Goal: Task Accomplishment & Management: Use online tool/utility

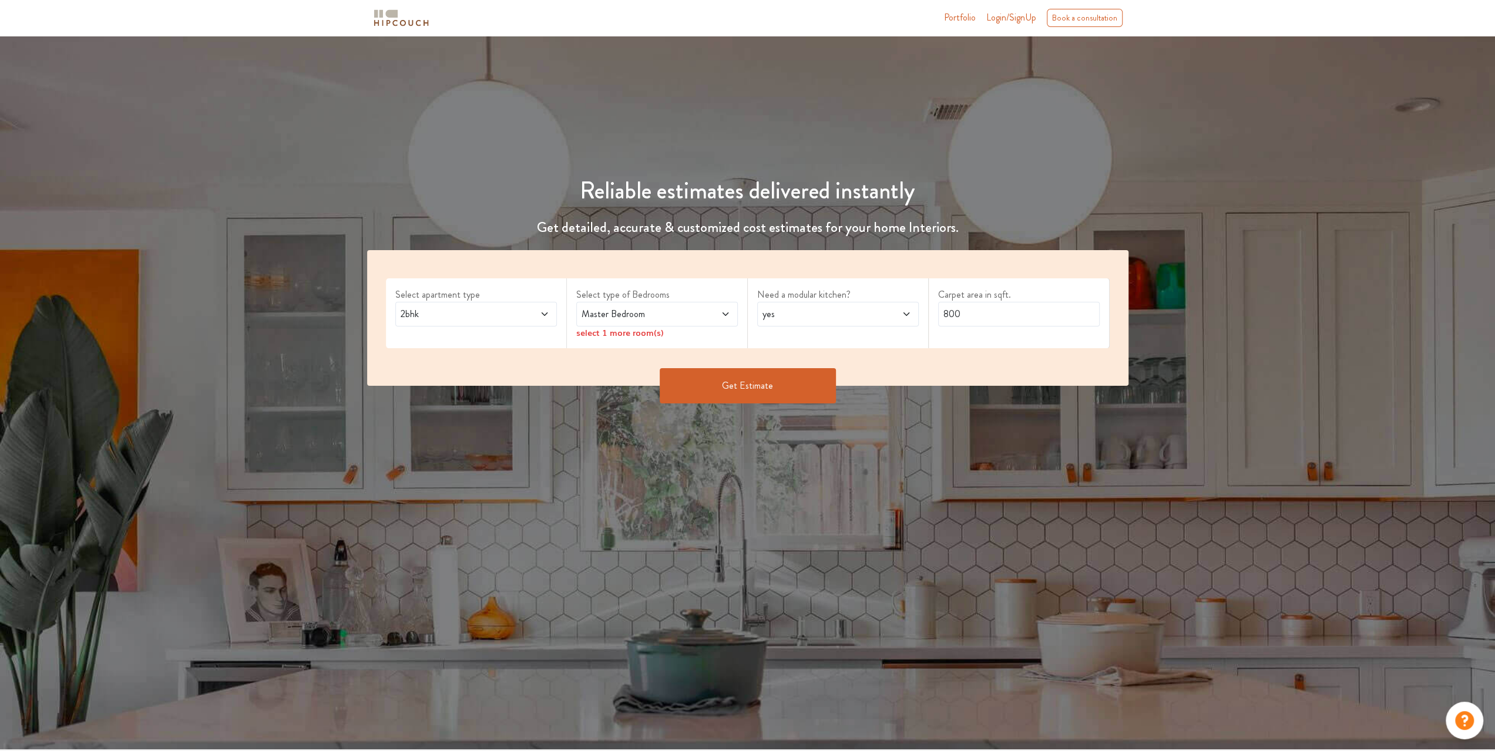
click at [743, 390] on button "Get Estimate" at bounding box center [748, 385] width 176 height 35
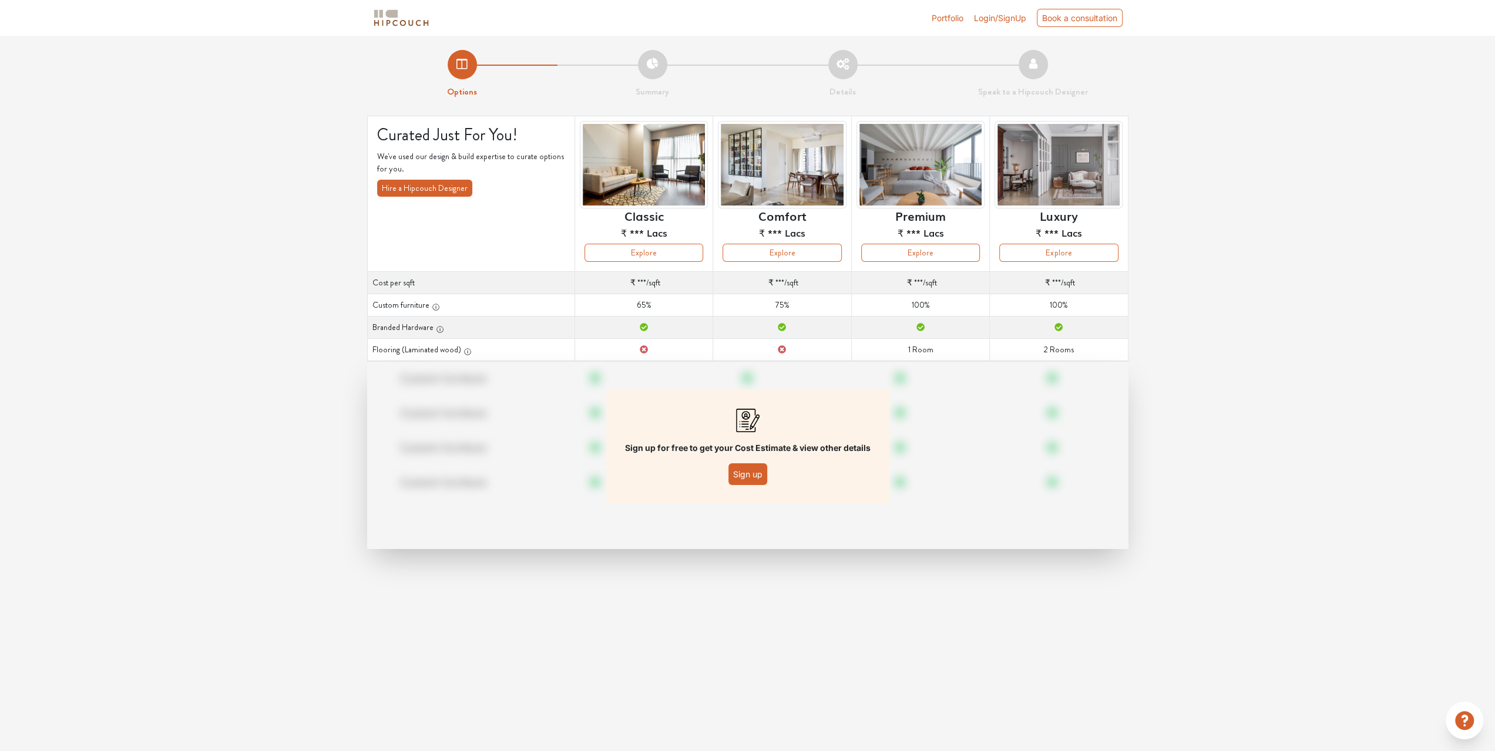
click at [747, 465] on button "Sign up" at bounding box center [748, 475] width 39 height 22
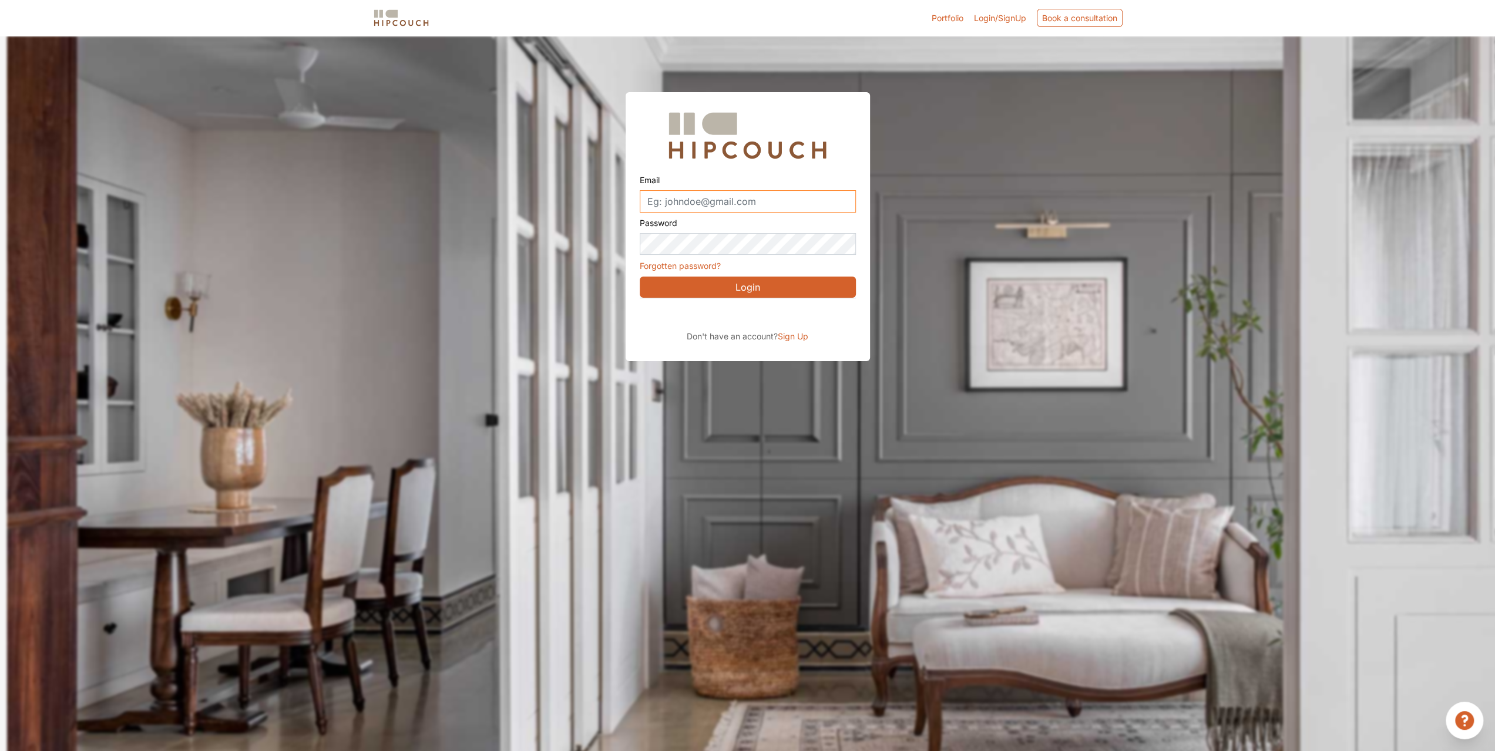
click at [694, 202] on input "Email" at bounding box center [748, 201] width 216 height 22
click at [696, 202] on input "amarv91" at bounding box center [748, 201] width 216 height 22
type input "kruti"
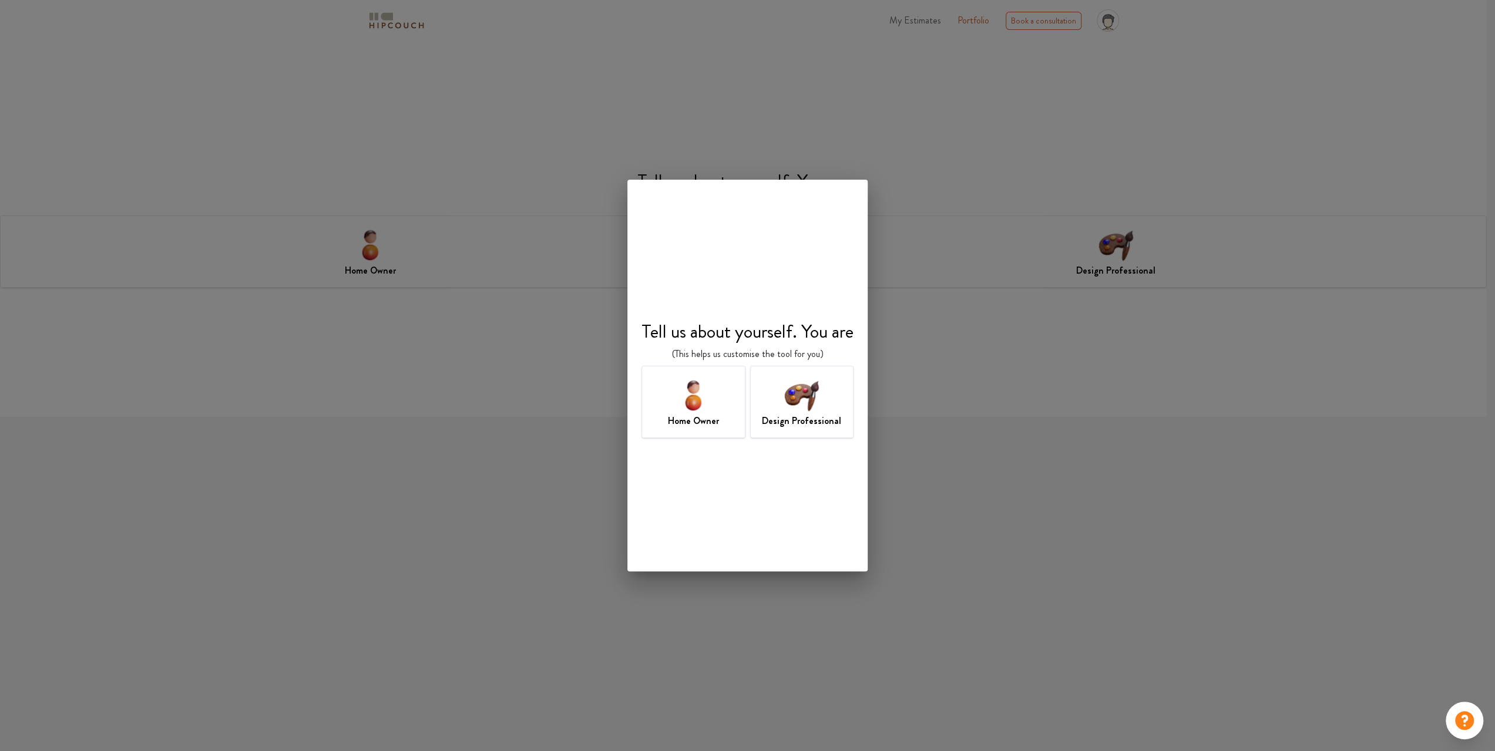
click at [710, 406] on img at bounding box center [693, 395] width 38 height 38
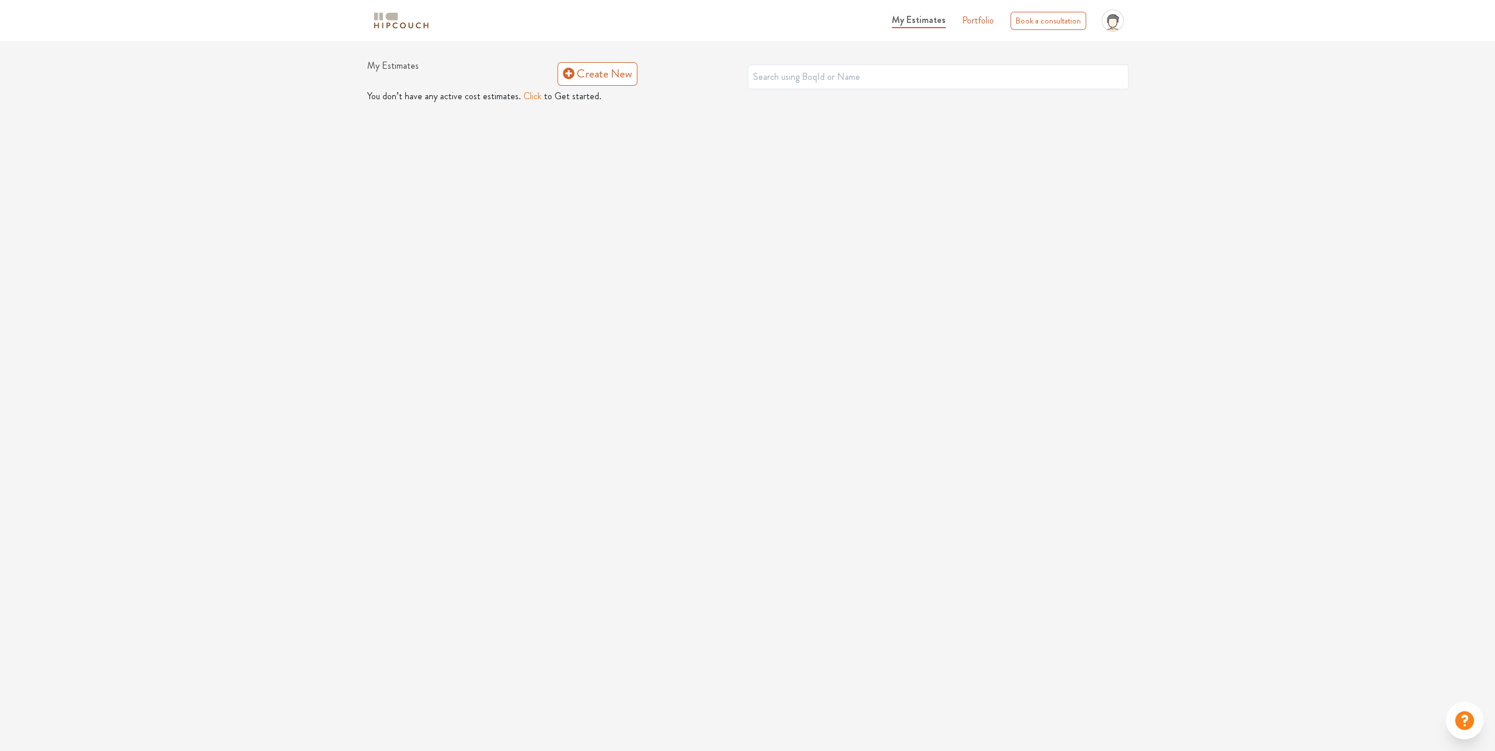
click at [400, 19] on img at bounding box center [401, 21] width 59 height 21
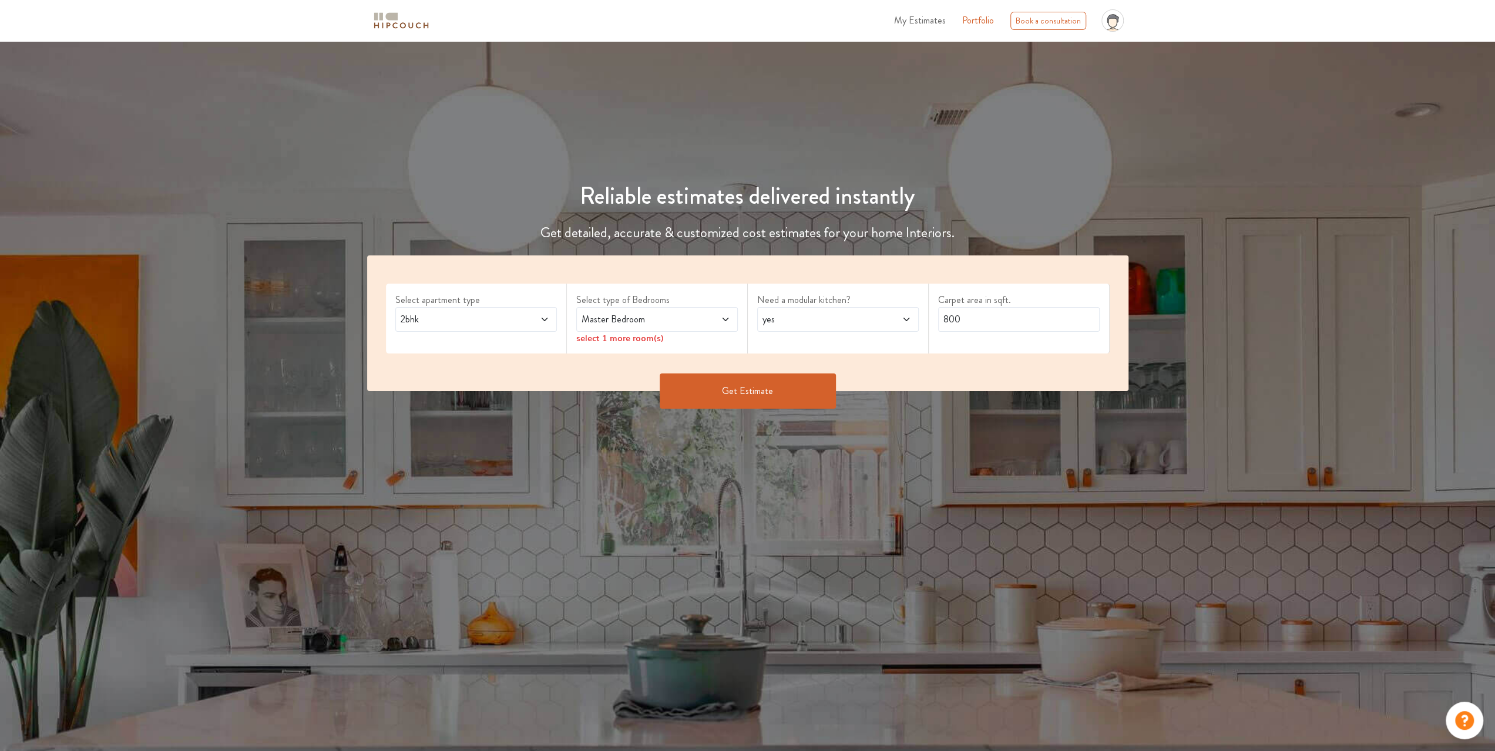
drag, startPoint x: 787, startPoint y: 397, endPoint x: 861, endPoint y: 395, distance: 74.1
click at [786, 397] on button "Get Estimate" at bounding box center [748, 391] width 176 height 35
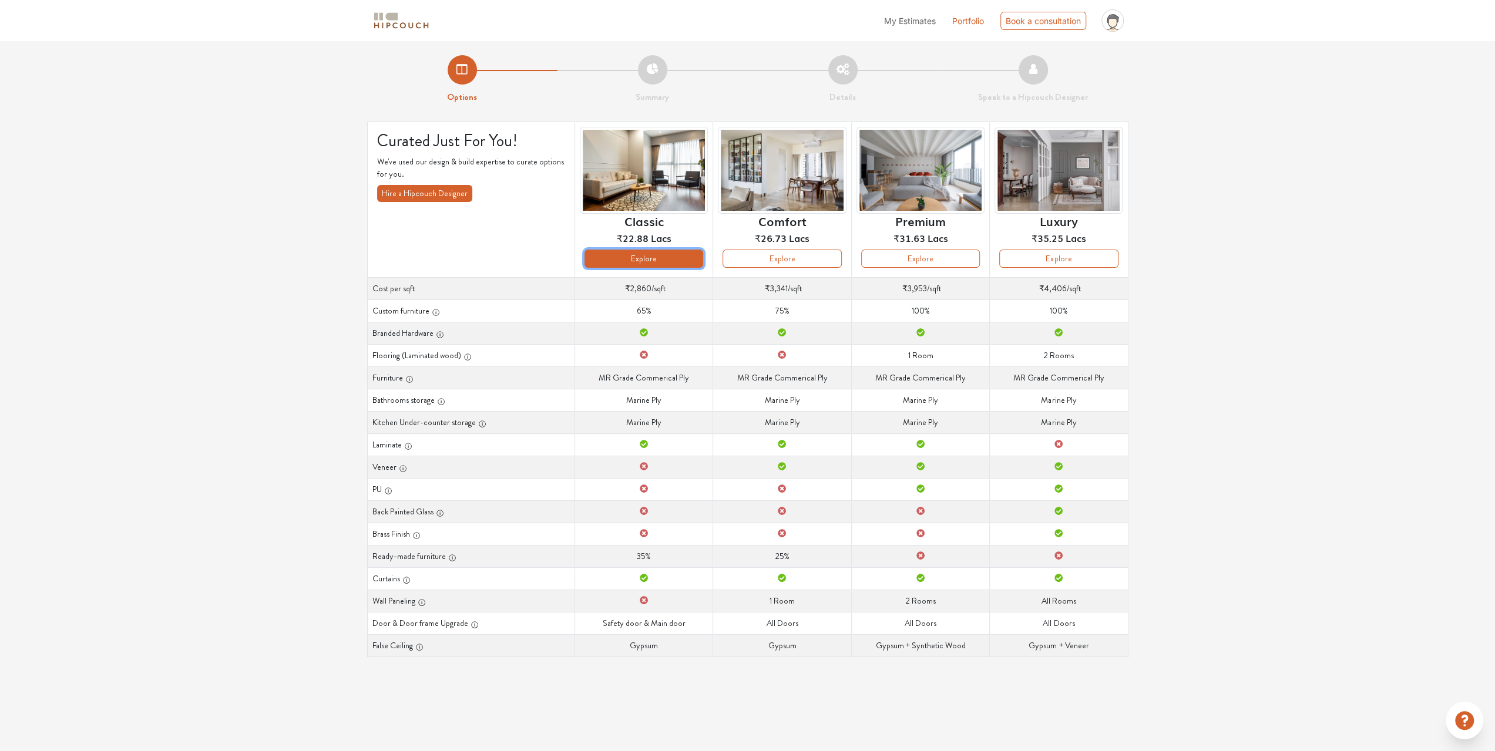
click at [663, 256] on button "Explore" at bounding box center [644, 259] width 119 height 18
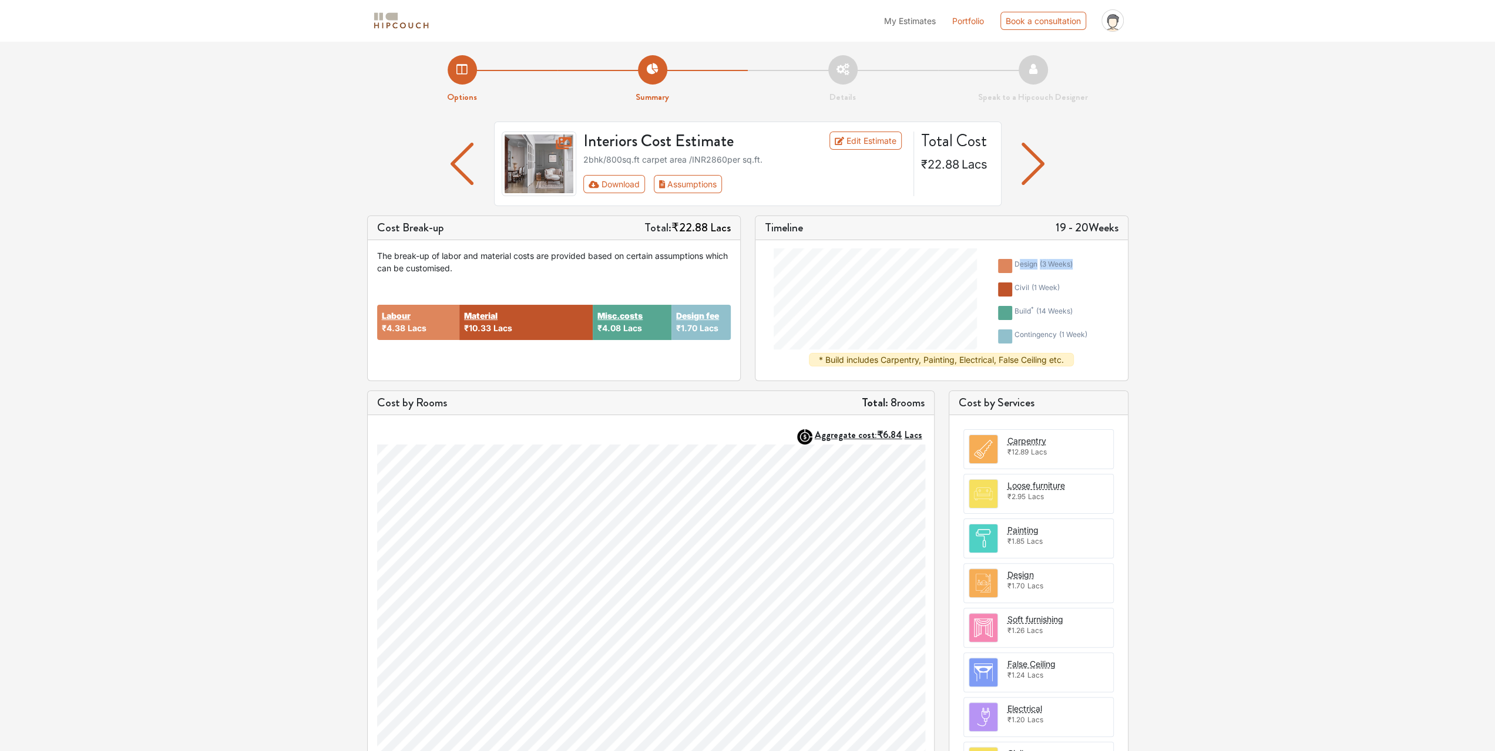
drag, startPoint x: 1019, startPoint y: 261, endPoint x: 1142, endPoint y: 275, distance: 123.5
click at [1078, 269] on li "design ( 3 weeks )" at bounding box center [1043, 266] width 99 height 24
click at [1270, 298] on div "Options Summary Details Speak to a Hipcouch Designer Interiors Cost Estimate Ed…" at bounding box center [747, 456] width 1495 height 830
drag, startPoint x: 644, startPoint y: 160, endPoint x: 728, endPoint y: 153, distance: 84.3
click at [735, 165] on div "2bhk / 800 sq.ft carpet area /INR 2860 per sq.ft." at bounding box center [744, 159] width 323 height 12
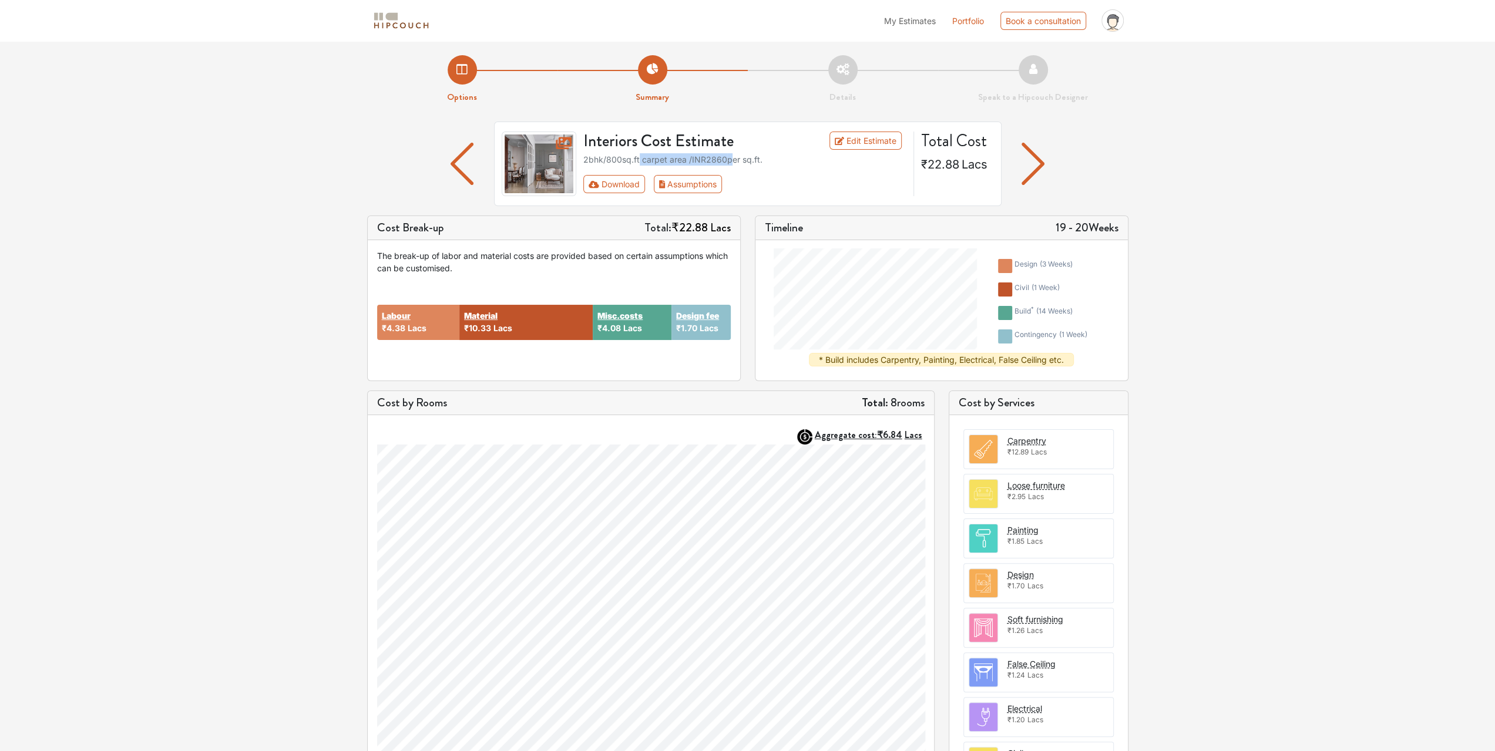
click at [725, 162] on div "2bhk / 800 sq.ft carpet area /INR 2860 per sq.ft." at bounding box center [744, 159] width 323 height 12
click at [711, 157] on div "2bhk / 800 sq.ft carpet area /INR 2860 per sq.ft." at bounding box center [744, 159] width 323 height 12
drag, startPoint x: 713, startPoint y: 159, endPoint x: 733, endPoint y: 159, distance: 20.0
click at [733, 159] on div "2bhk / 800 sq.ft carpet area /INR 2860 per sq.ft." at bounding box center [744, 159] width 323 height 12
click at [774, 166] on div "Interiors Cost Estimate Edit Estimate 2bhk / 800 sq.ft carpet area /INR 2860 pe…" at bounding box center [745, 164] width 338 height 65
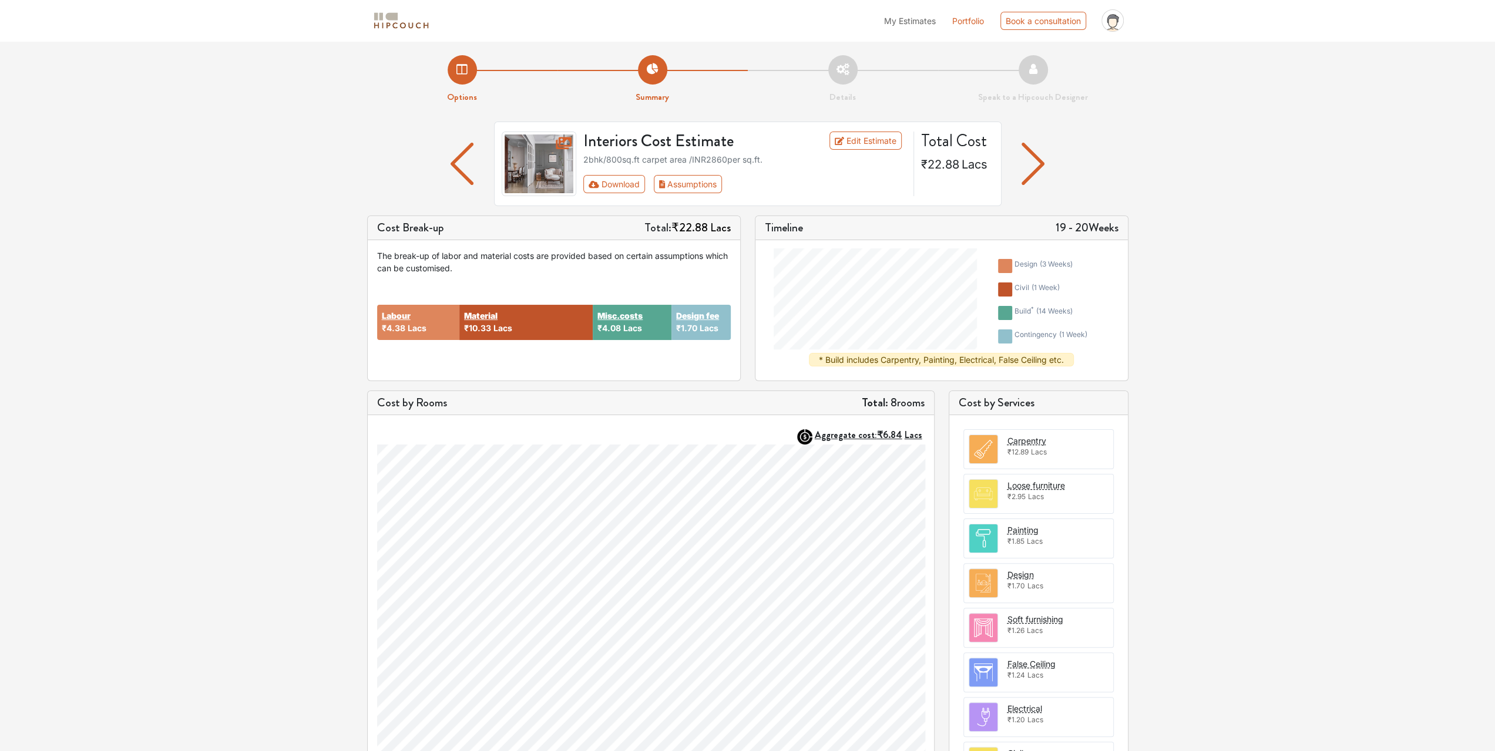
drag, startPoint x: 720, startPoint y: 160, endPoint x: 841, endPoint y: 164, distance: 121.1
click at [849, 163] on div "2bhk / 800 sq.ft carpet area /INR 2860 per sq.ft." at bounding box center [744, 159] width 323 height 12
click at [815, 165] on div "2bhk / 800 sq.ft carpet area /INR 2860 per sq.ft." at bounding box center [744, 159] width 323 height 12
drag, startPoint x: 394, startPoint y: 323, endPoint x: 699, endPoint y: 355, distance: 306.6
click at [720, 334] on div "Labour ₹4.38 Lacs Material ₹10.33 Lacs Misc.costs ₹4.08 Lacs Design fee ₹1.70 L…" at bounding box center [554, 322] width 354 height 97
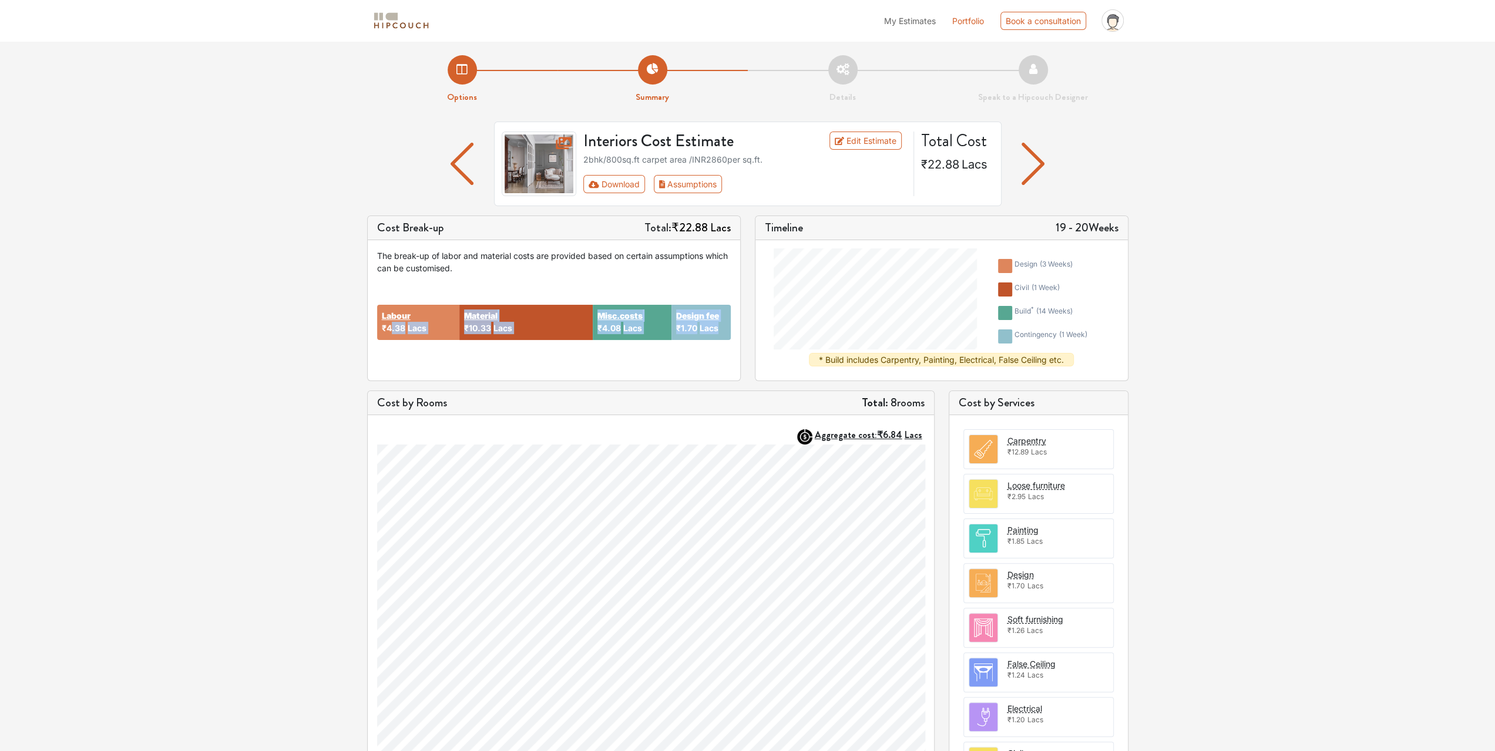
click at [696, 358] on div "Labour ₹4.38 Lacs Material ₹10.33 Lacs Misc.costs ₹4.08 Lacs Design fee ₹1.70 L…" at bounding box center [554, 322] width 354 height 97
click at [627, 183] on button "Download" at bounding box center [614, 184] width 62 height 18
click at [1234, 117] on div "Options Summary Details Speak to a Hipcouch Designer Interiors Cost Estimate Ed…" at bounding box center [747, 456] width 1495 height 830
click at [1032, 179] on img "button" at bounding box center [1033, 164] width 23 height 42
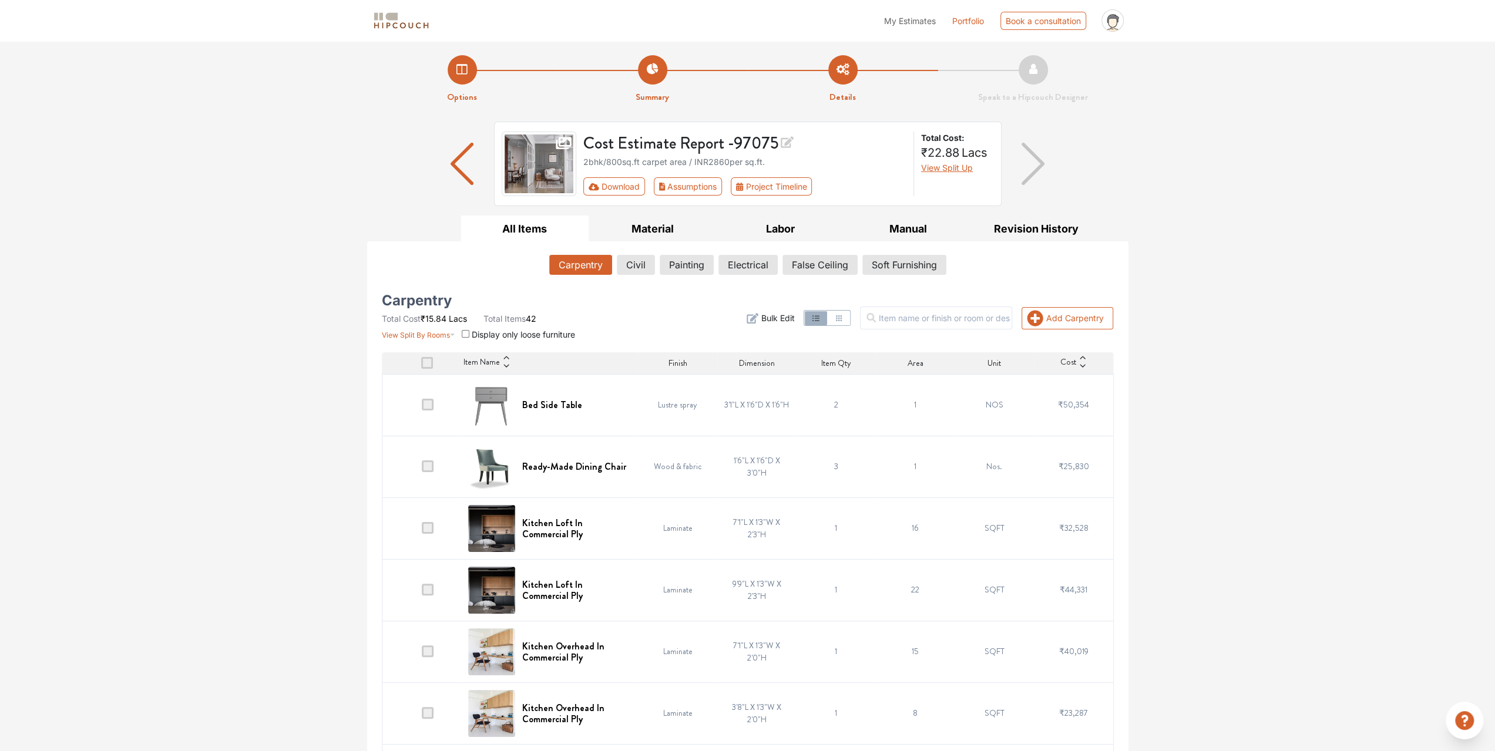
click at [457, 151] on img "button" at bounding box center [462, 164] width 23 height 42
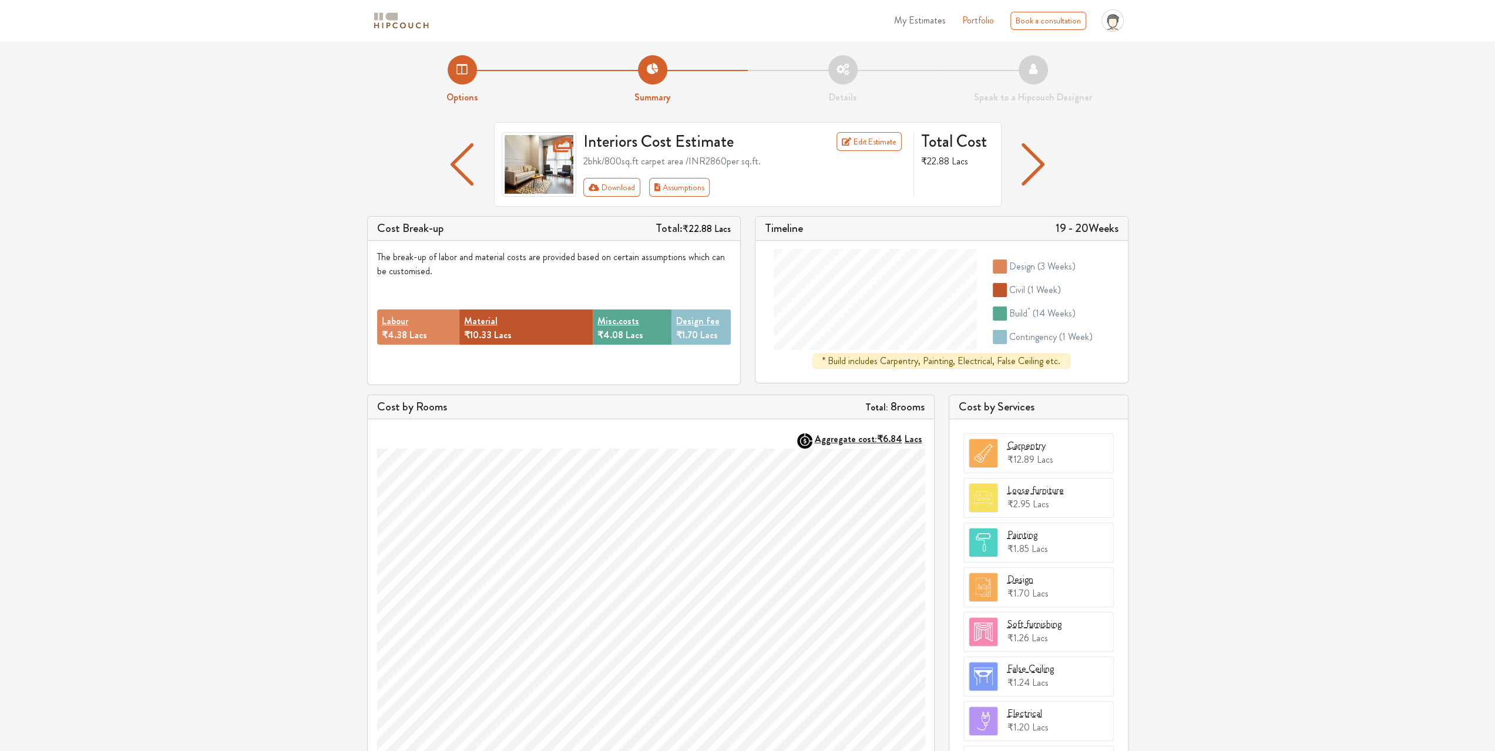
click at [470, 183] on img "button" at bounding box center [462, 164] width 23 height 42
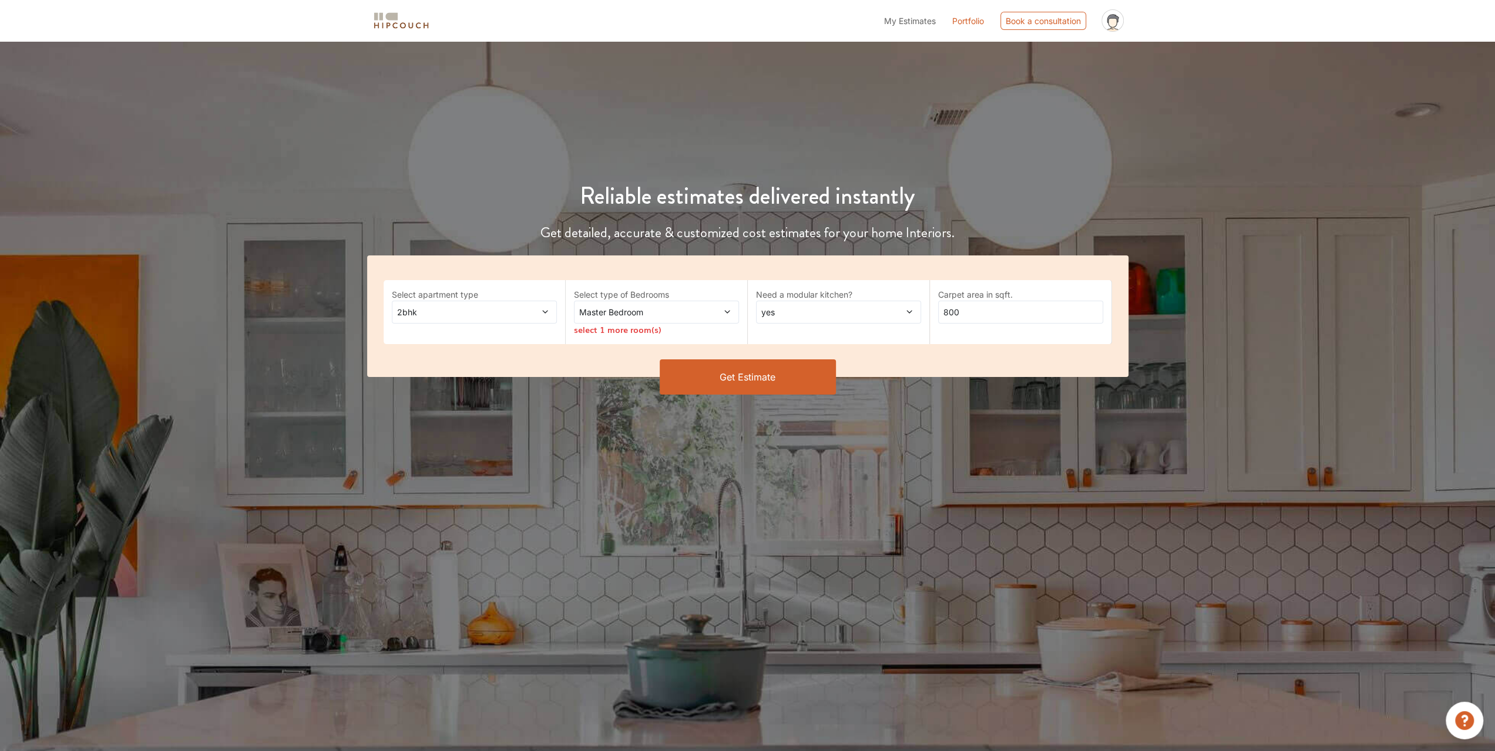
click at [732, 311] on div "Master Bedroom" at bounding box center [656, 312] width 165 height 23
drag, startPoint x: 480, startPoint y: 391, endPoint x: 506, endPoint y: 319, distance: 76.2
click at [481, 391] on div "Get Estimate" at bounding box center [748, 377] width 776 height 35
click at [508, 299] on label "Select apartment type" at bounding box center [474, 294] width 165 height 12
click at [521, 312] on span at bounding box center [530, 312] width 39 height 12
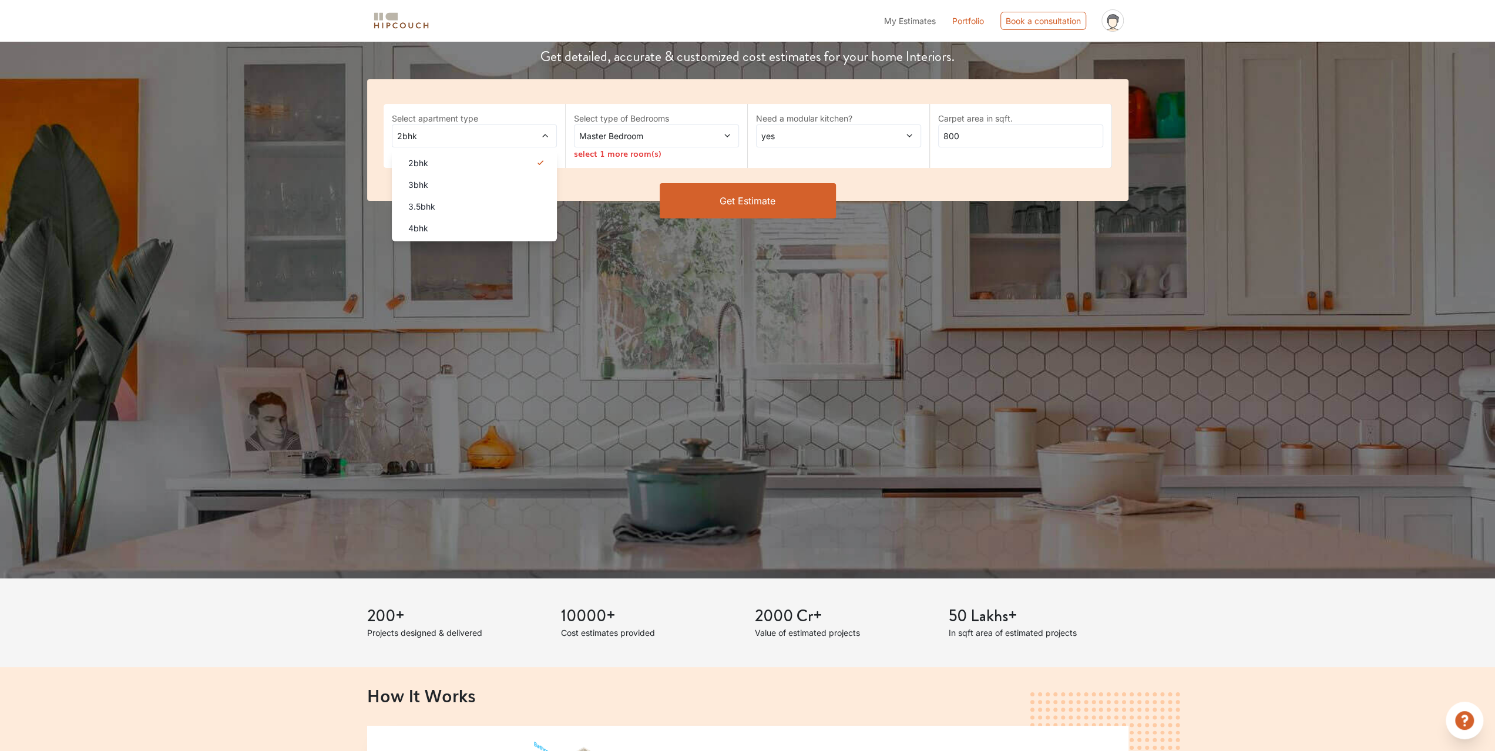
scroll to position [59, 0]
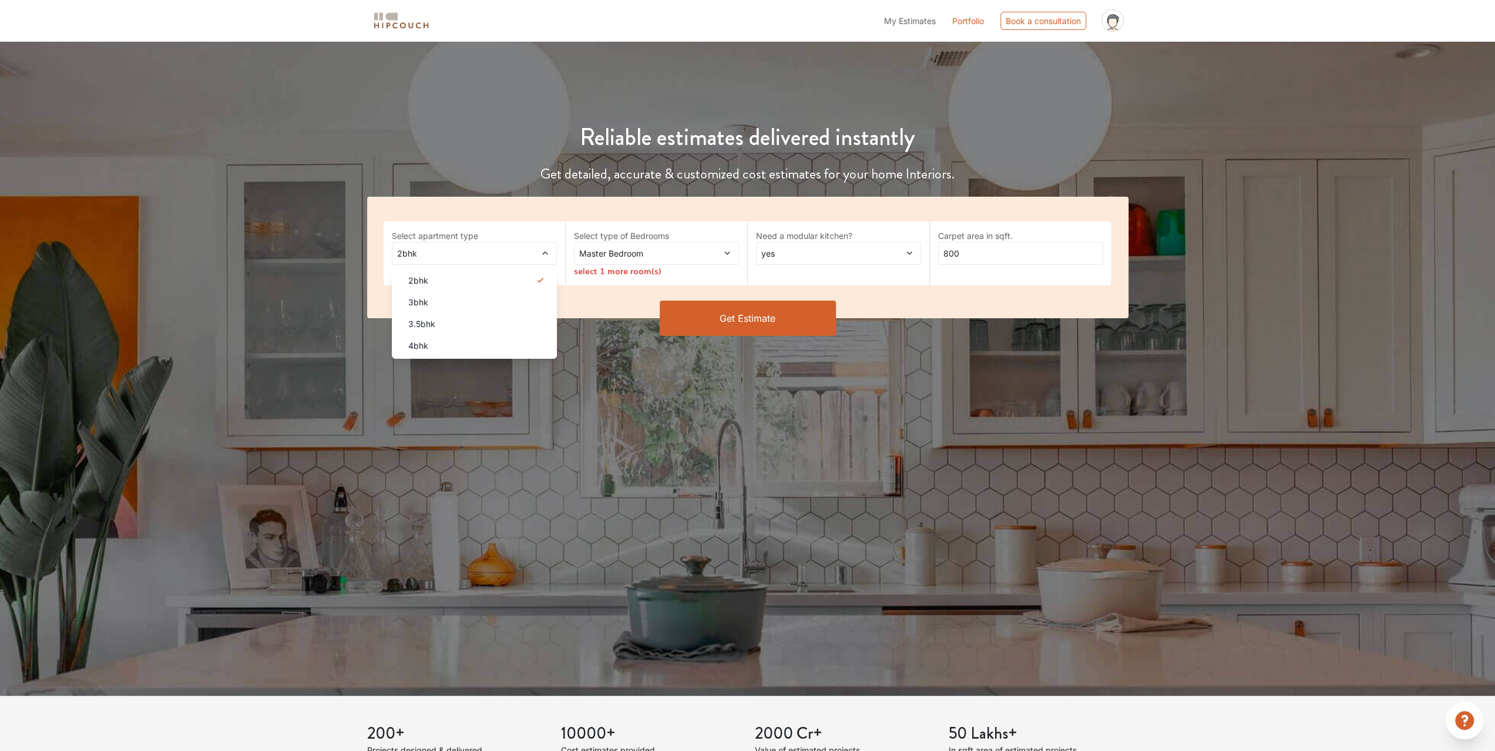
click at [751, 415] on div "Reliable estimates delivered instantly Get detailed, accurate & customized cost…" at bounding box center [747, 339] width 1495 height 714
click at [832, 253] on span "yes" at bounding box center [817, 253] width 116 height 12
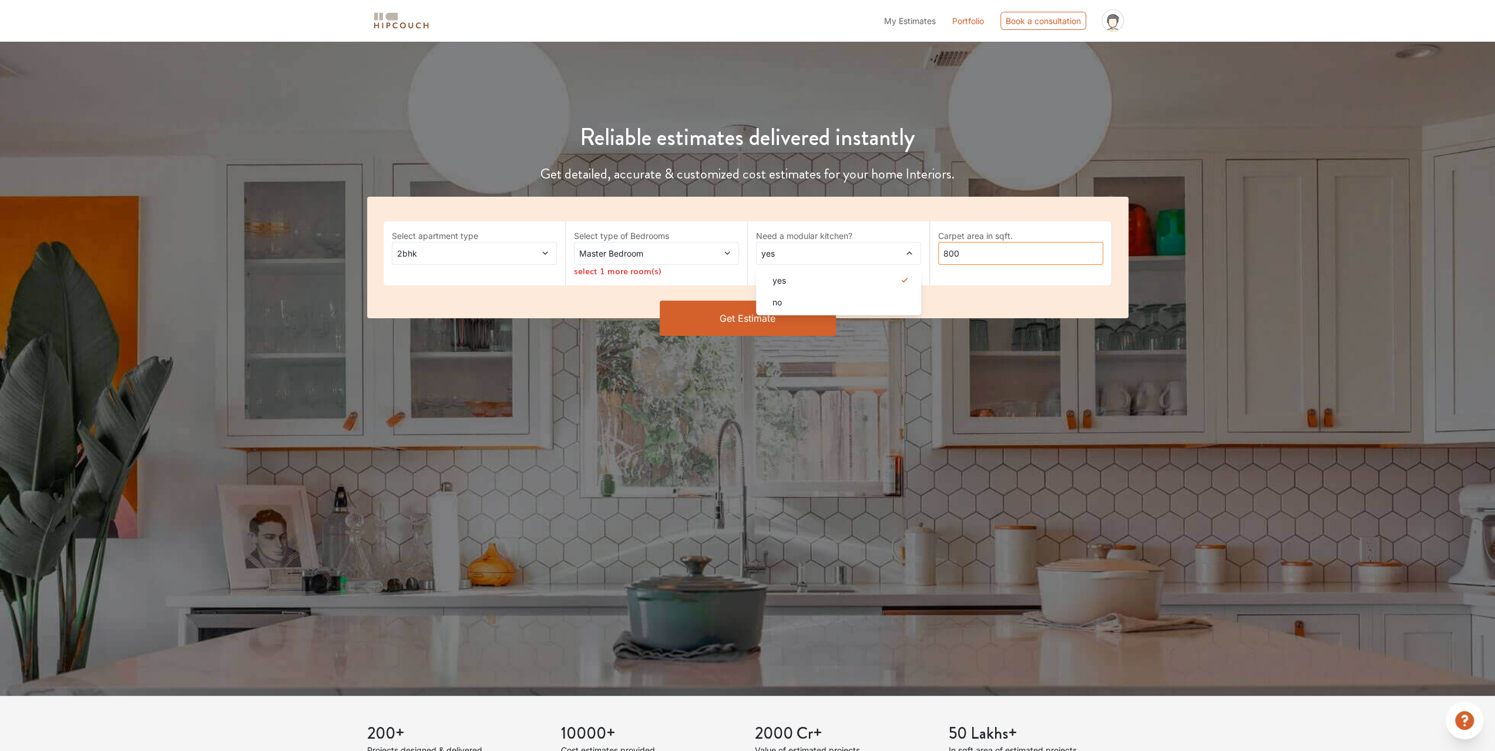
click at [981, 252] on input "800" at bounding box center [1020, 253] width 165 height 23
click at [958, 257] on input "800" at bounding box center [1020, 253] width 165 height 23
type input "1200"
click at [715, 320] on button "Get Estimate" at bounding box center [748, 318] width 176 height 35
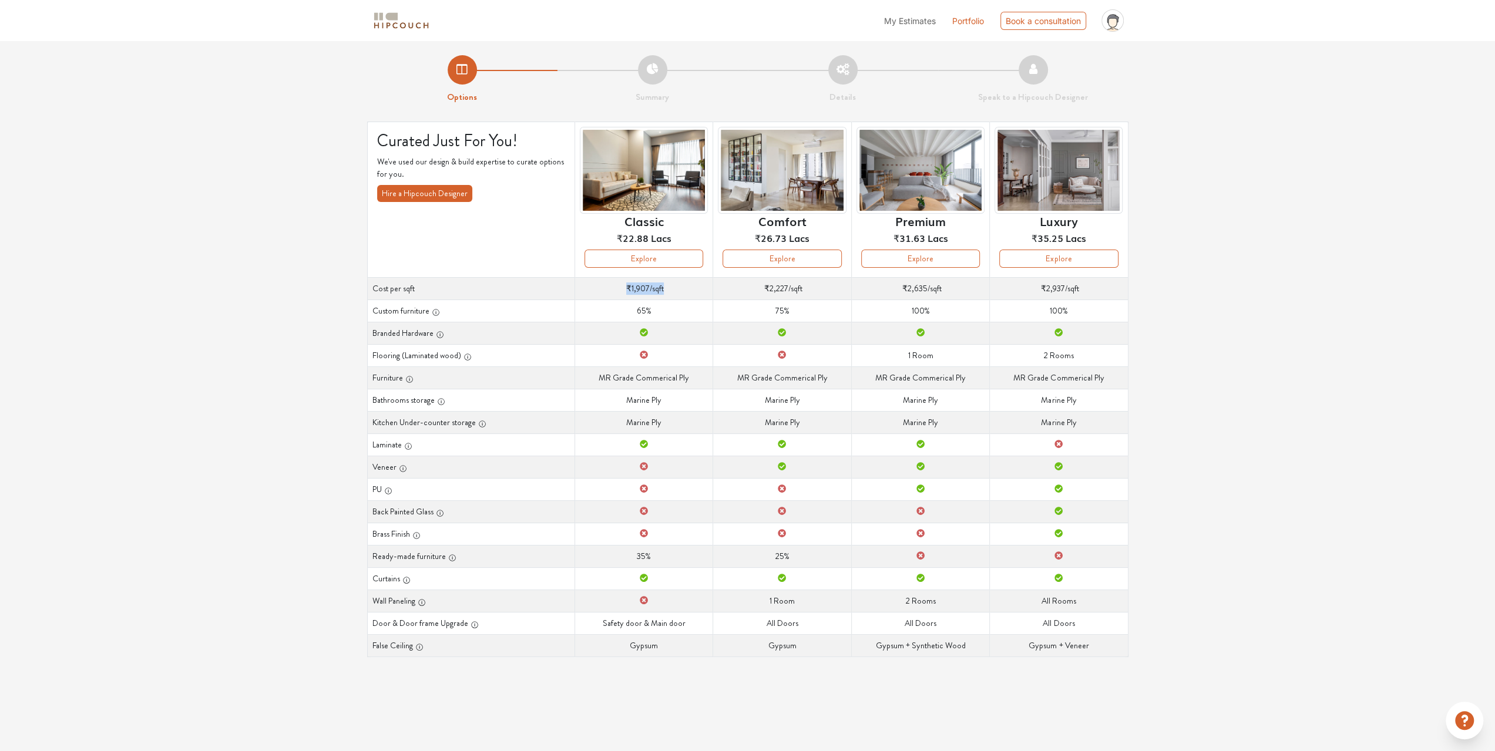
drag, startPoint x: 638, startPoint y: 288, endPoint x: 680, endPoint y: 290, distance: 42.3
click at [680, 290] on td "Cost per sqft ₹1,907 /sqft" at bounding box center [644, 288] width 138 height 22
click at [682, 289] on td "Cost per sqft ₹1,907 /sqft" at bounding box center [644, 288] width 138 height 22
drag, startPoint x: 640, startPoint y: 311, endPoint x: 655, endPoint y: 378, distance: 69.1
click at [647, 378] on tbody "Cost per sqft Cost per sqft ₹1,907 /sqft Cost per sqft ₹2,227 /sqft Cost per sq…" at bounding box center [747, 467] width 761 height 380
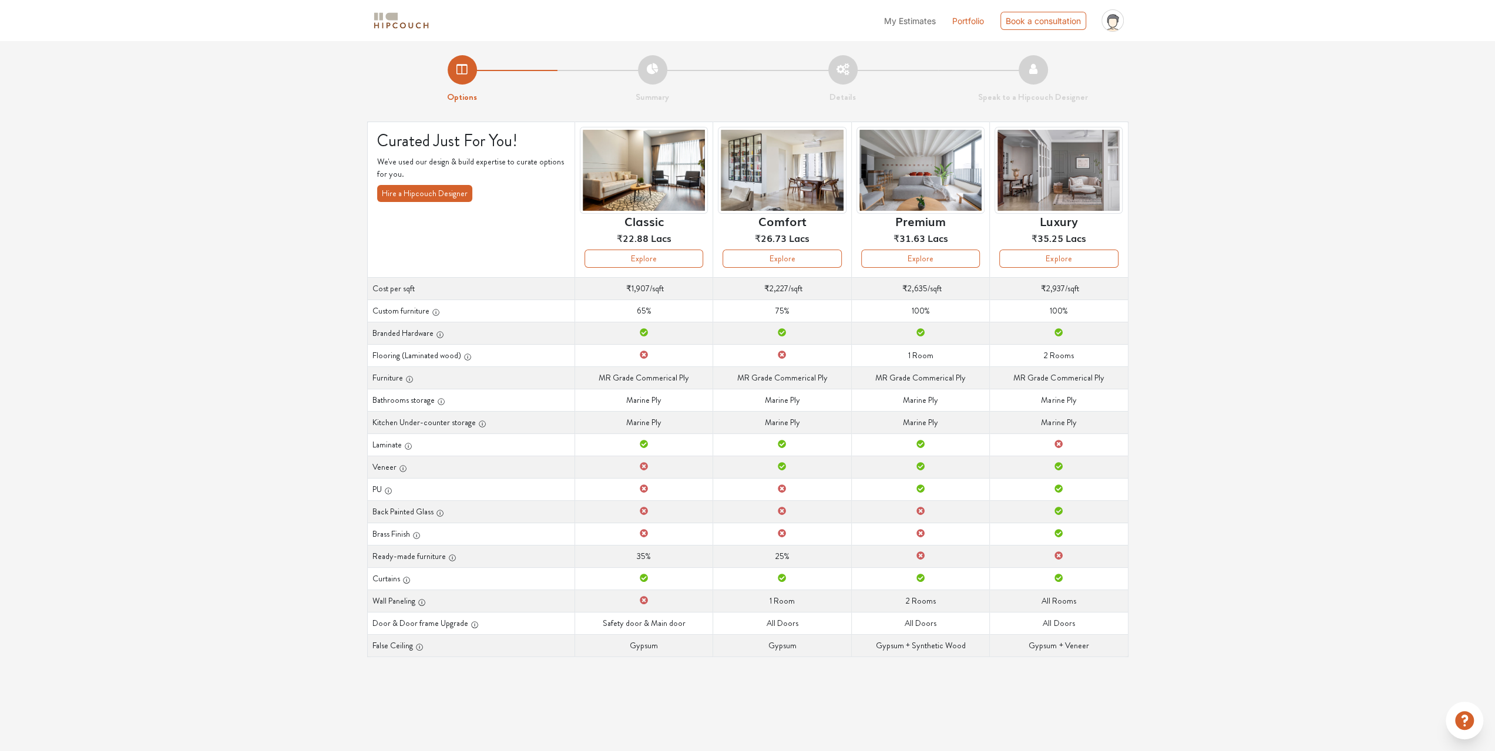
click at [706, 391] on td "Bathrooms storage Marine Ply" at bounding box center [644, 400] width 138 height 22
drag, startPoint x: 375, startPoint y: 313, endPoint x: 666, endPoint y: 308, distance: 290.9
click at [666, 308] on tr "Custom furniture Custom furniture 65% Custom furniture 75% Custom furniture 100…" at bounding box center [747, 311] width 761 height 22
click at [666, 308] on td "Custom furniture 65%" at bounding box center [644, 311] width 138 height 22
click at [411, 24] on img at bounding box center [401, 21] width 59 height 21
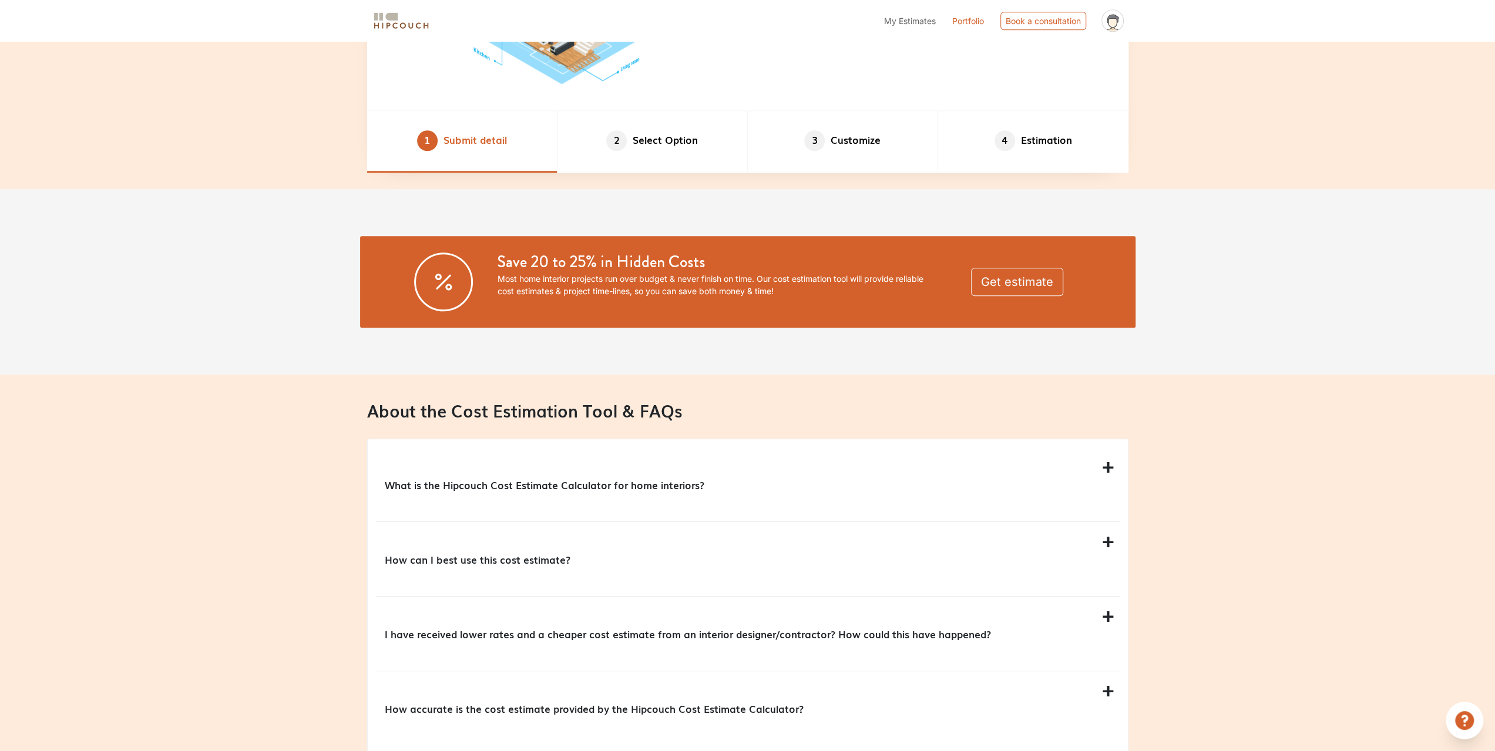
scroll to position [1058, 0]
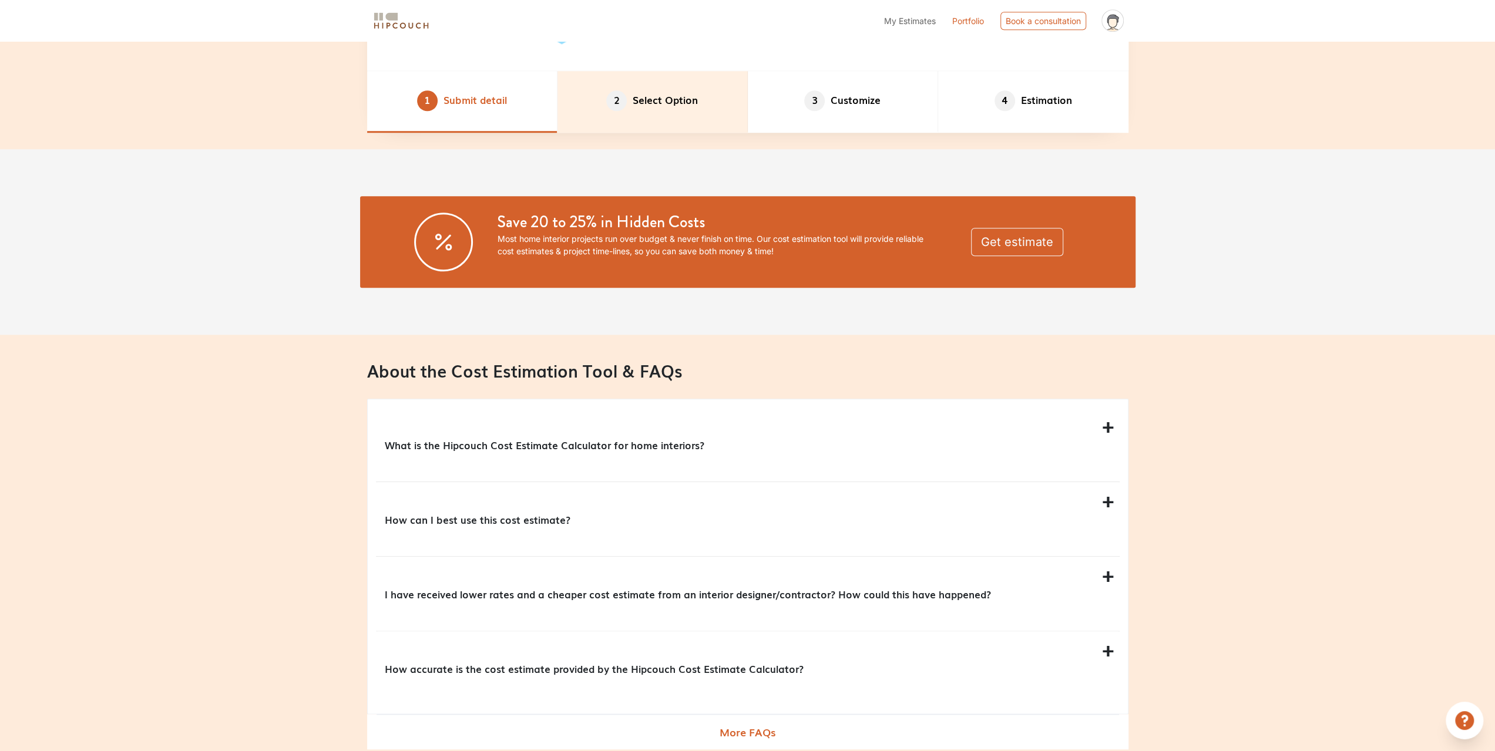
click at [635, 87] on li "2 Select Option" at bounding box center [653, 102] width 190 height 62
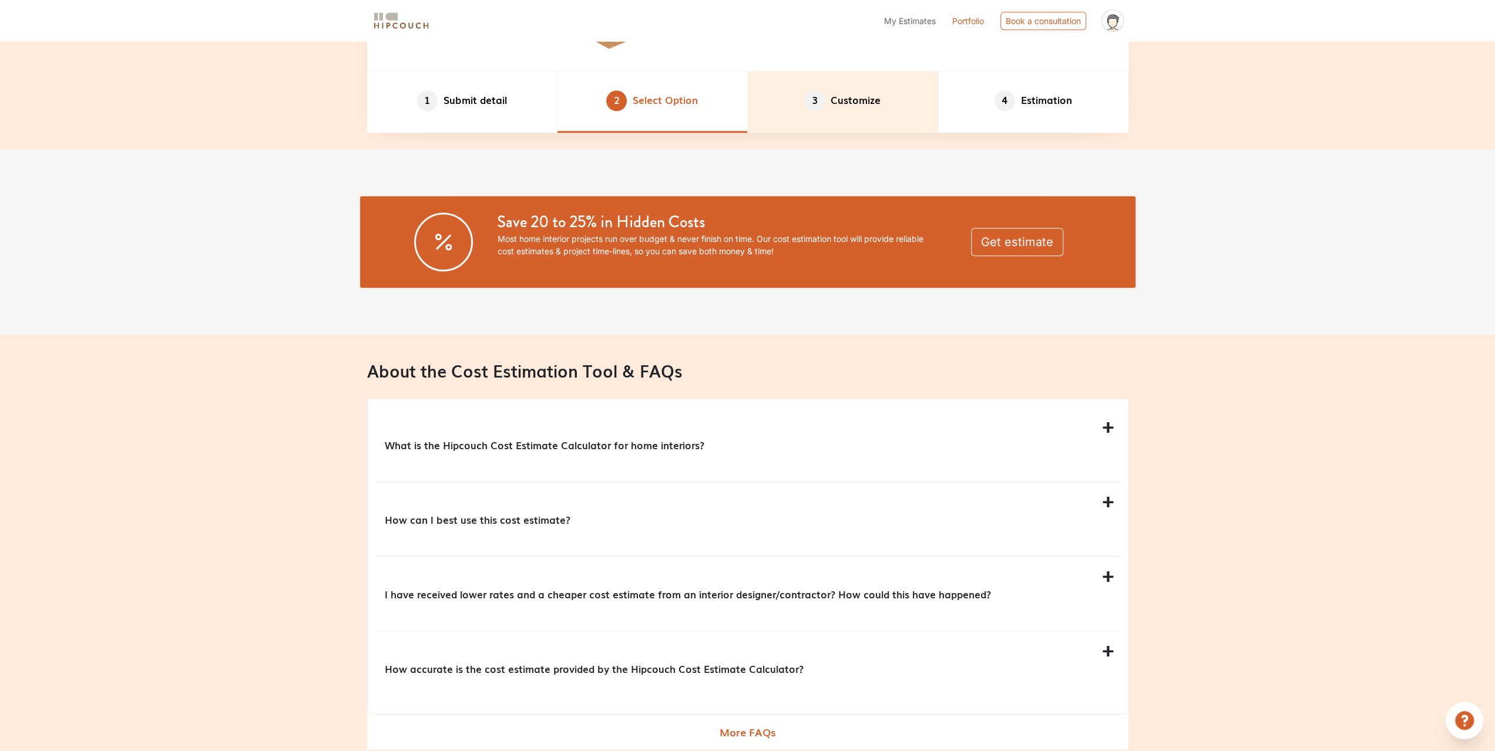
click at [895, 95] on li "3 Customize" at bounding box center [843, 102] width 190 height 62
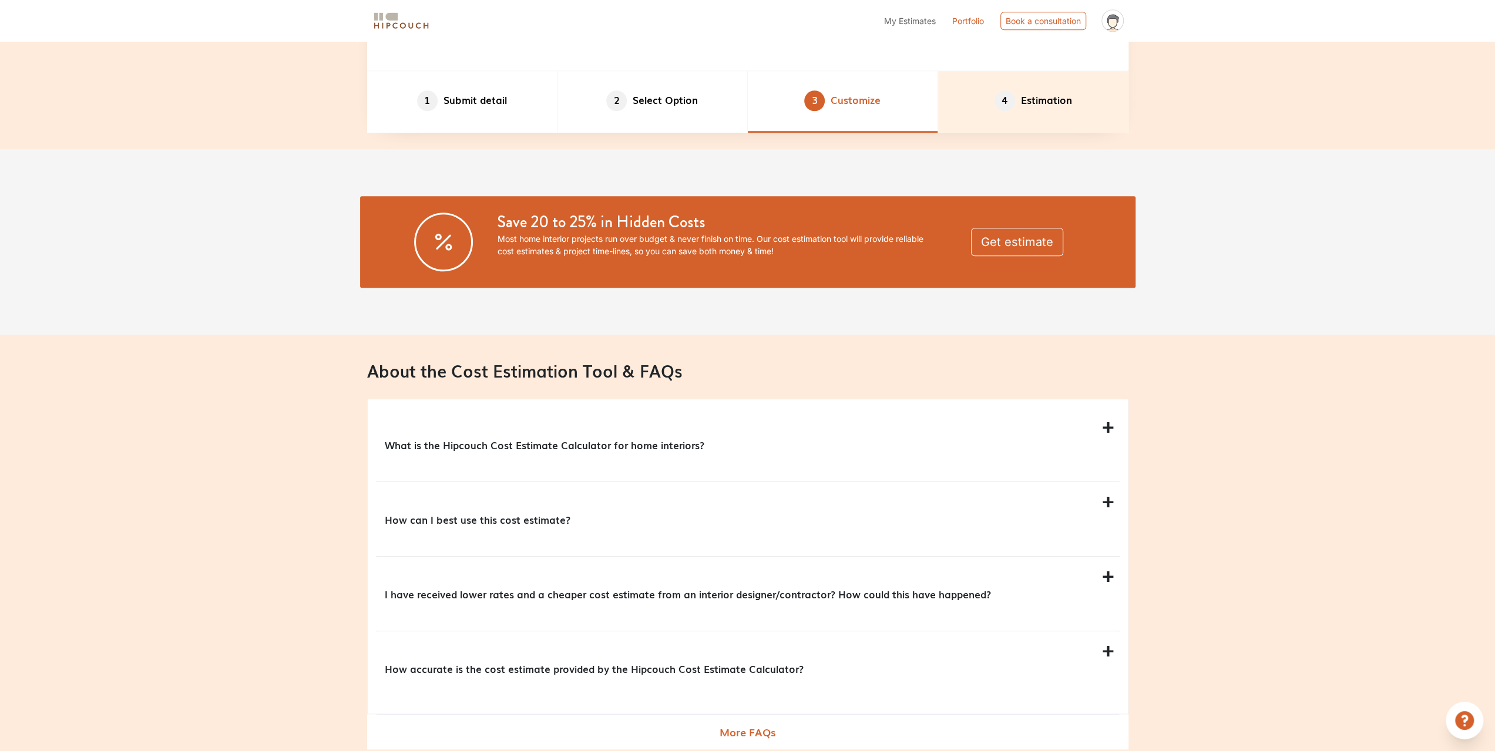
click at [1055, 123] on li "4 Estimation" at bounding box center [1033, 102] width 190 height 62
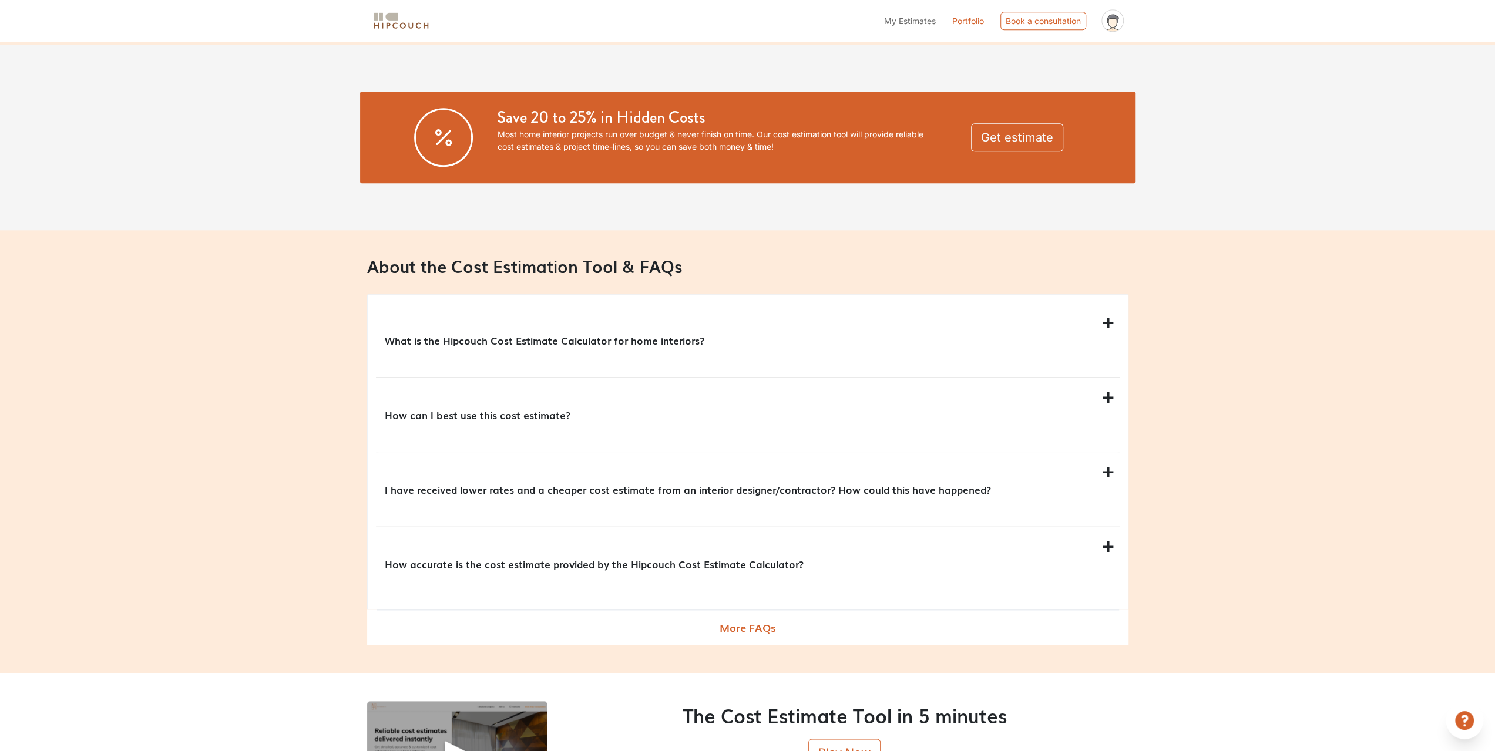
scroll to position [1175, 0]
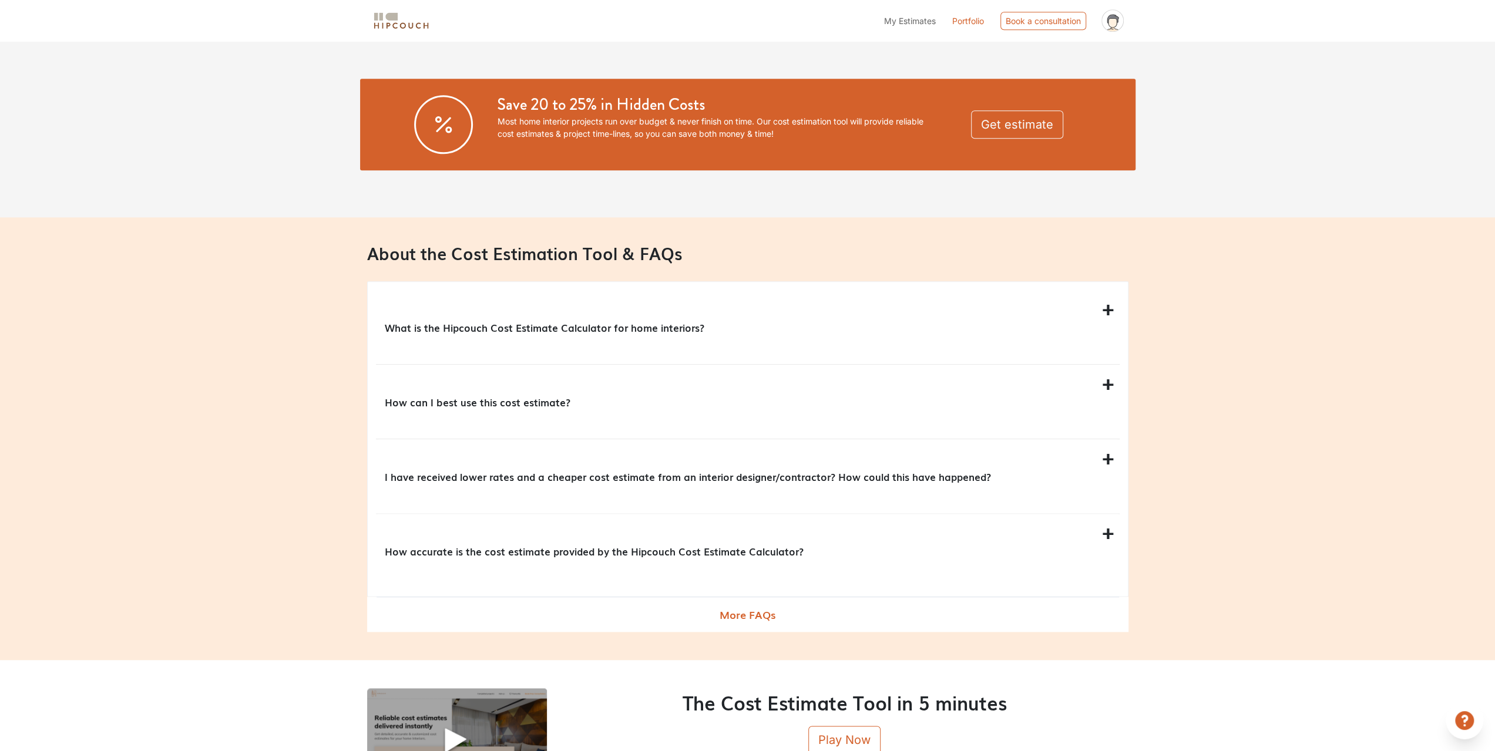
click at [544, 345] on div "What is the Hipcouch Cost Estimate Calculator for home interiors?" at bounding box center [748, 327] width 744 height 74
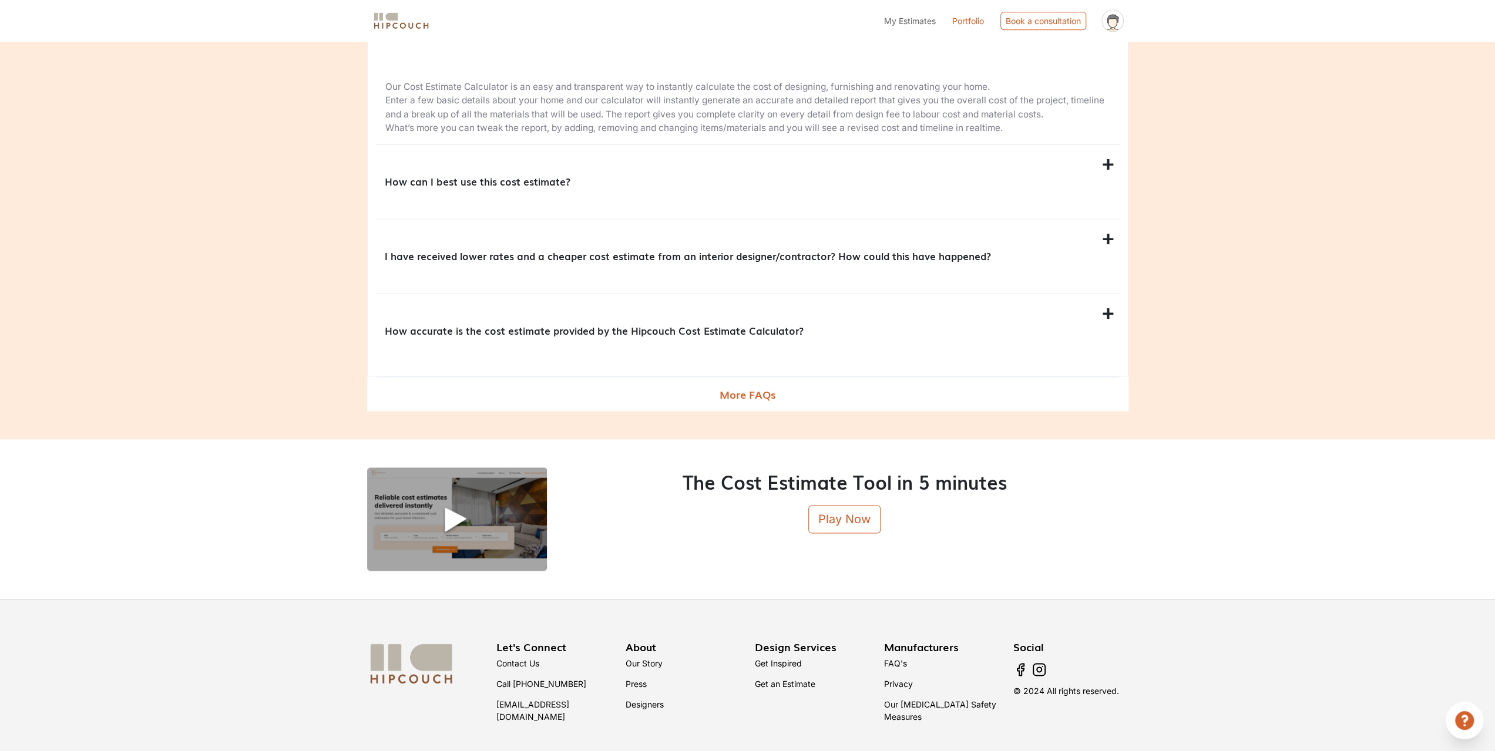
scroll to position [1484, 0]
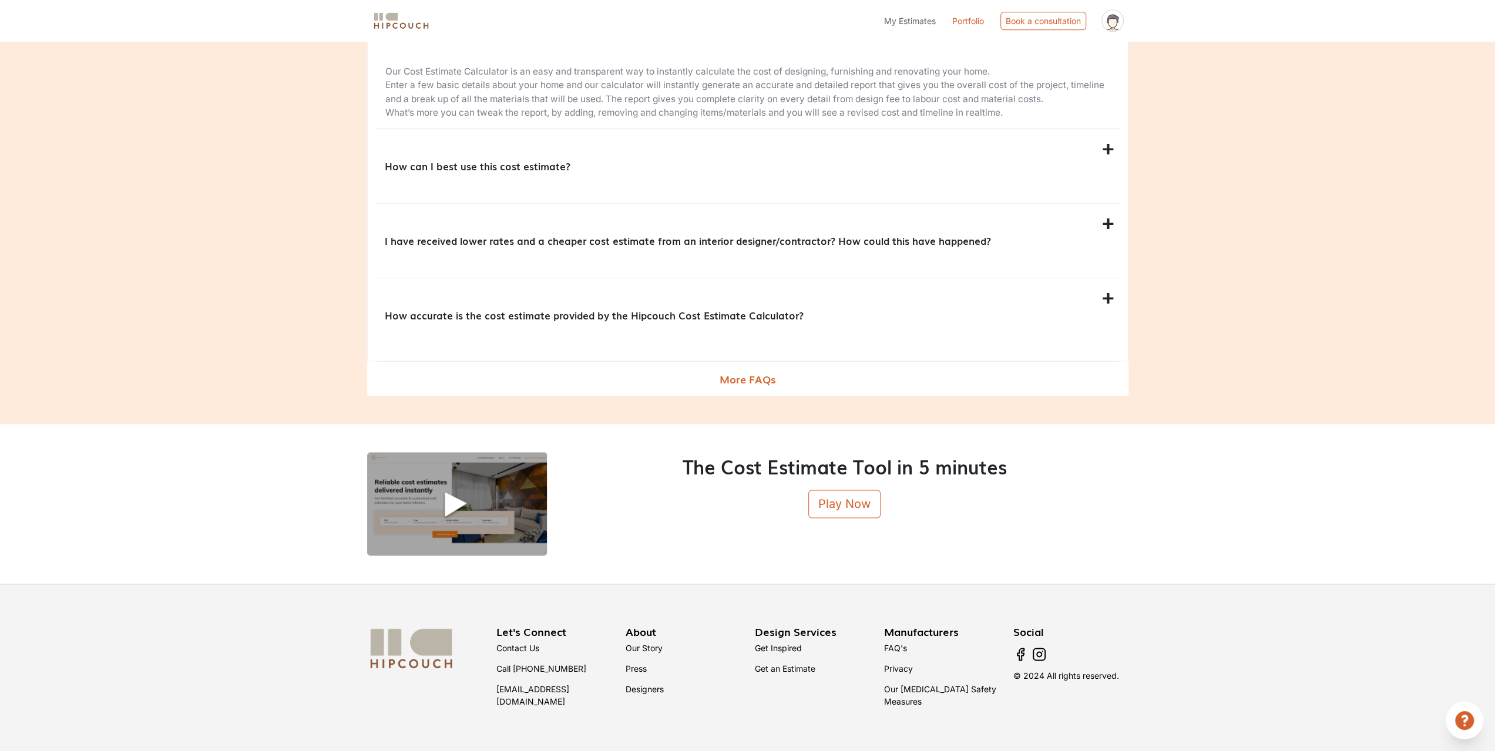
click at [646, 647] on link "Our Story" at bounding box center [644, 648] width 37 height 10
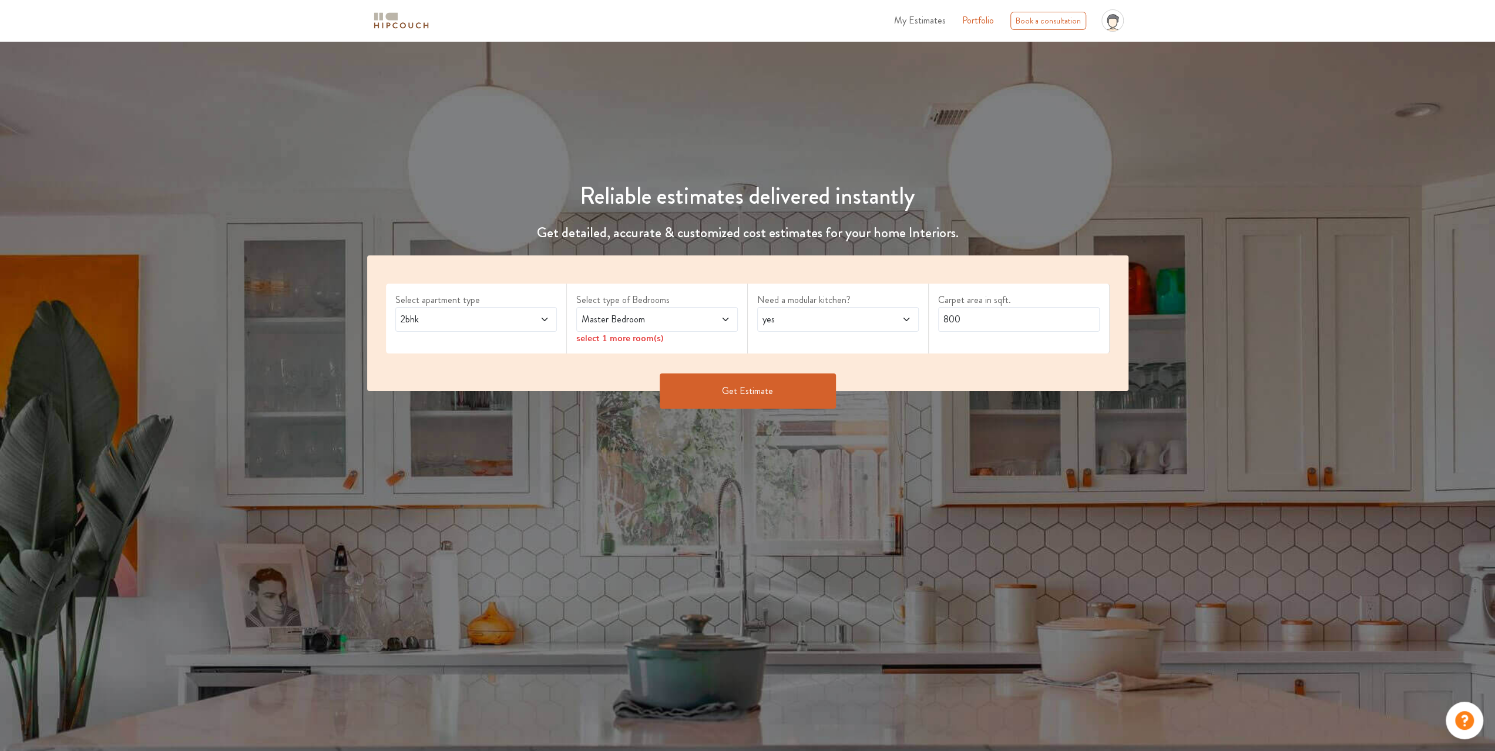
click at [920, 25] on span "My Estimates" at bounding box center [920, 21] width 52 height 14
click at [525, 319] on span at bounding box center [530, 320] width 38 height 14
click at [727, 506] on div "Reliable estimates delivered instantly Get detailed, accurate & customized cost…" at bounding box center [747, 398] width 1495 height 714
